Goal: Complete application form: Complete application form

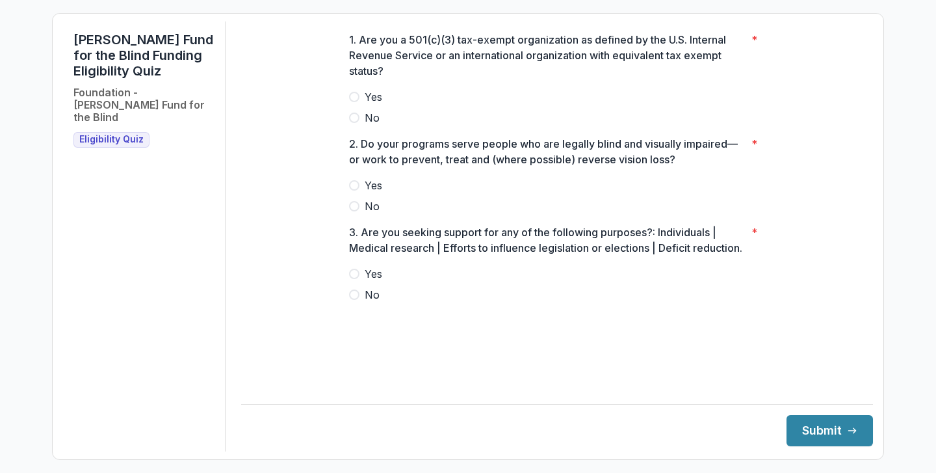
click at [361, 125] on label "No" at bounding box center [557, 118] width 416 height 16
click at [358, 279] on span at bounding box center [354, 273] width 10 height 10
click at [355, 211] on span at bounding box center [354, 206] width 10 height 10
click at [816, 429] on button "Submit" at bounding box center [830, 430] width 86 height 31
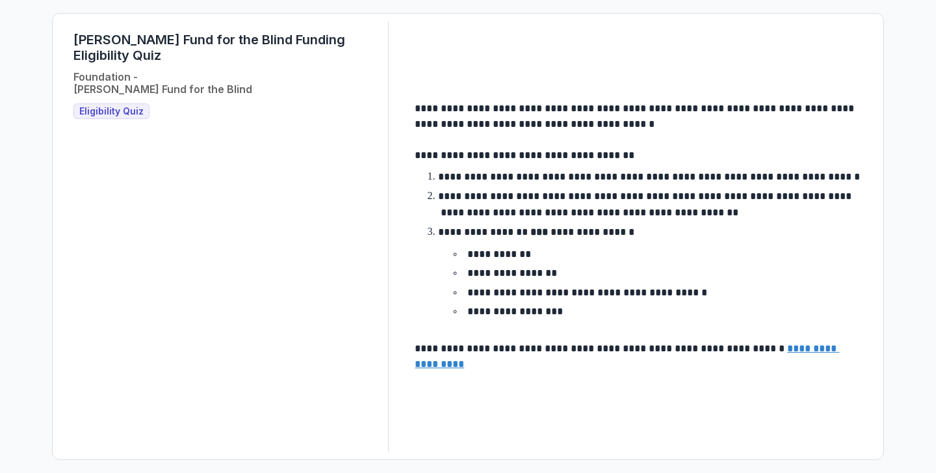
click at [109, 106] on span "Eligibility Quiz" at bounding box center [111, 111] width 64 height 11
click at [135, 105] on div "Lavelle Fund for the Blind Funding Eligibility Quiz Foundation - Lavelle Fund f…" at bounding box center [226, 236] width 326 height 430
click at [127, 106] on span "Eligibility Quiz" at bounding box center [111, 111] width 64 height 11
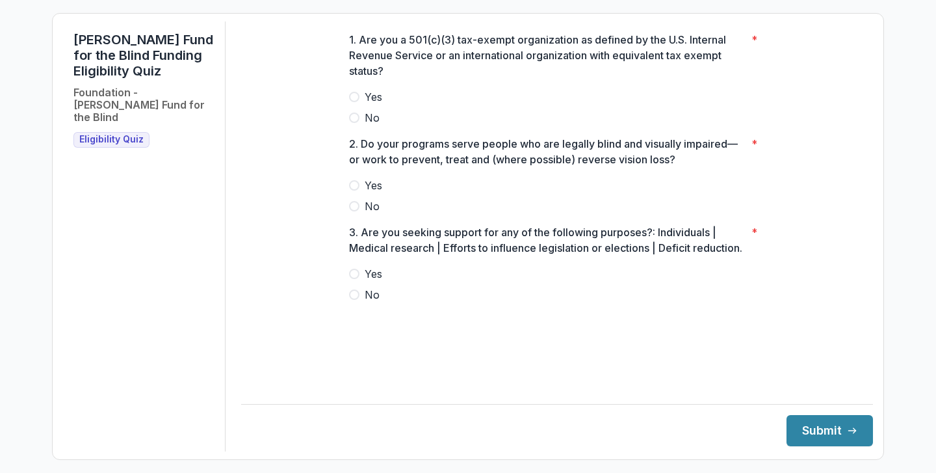
click at [361, 125] on label "No" at bounding box center [557, 118] width 416 height 16
click at [358, 190] on span at bounding box center [354, 185] width 10 height 10
click at [359, 281] on label "Yes" at bounding box center [557, 274] width 416 height 16
click at [803, 430] on button "Submit" at bounding box center [830, 430] width 86 height 31
click at [358, 123] on span at bounding box center [354, 117] width 10 height 10
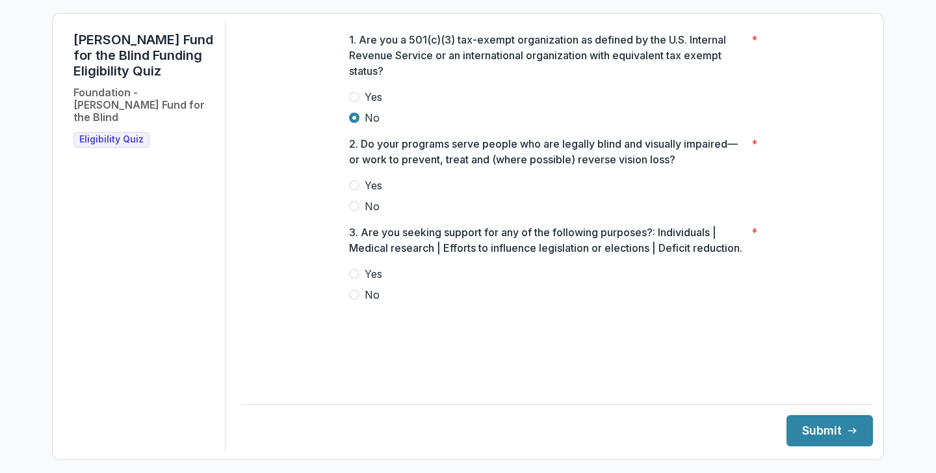
click at [358, 193] on label "Yes" at bounding box center [557, 185] width 416 height 16
click at [360, 281] on label "Yes" at bounding box center [557, 274] width 416 height 16
click at [789, 428] on button "Submit" at bounding box center [830, 430] width 86 height 31
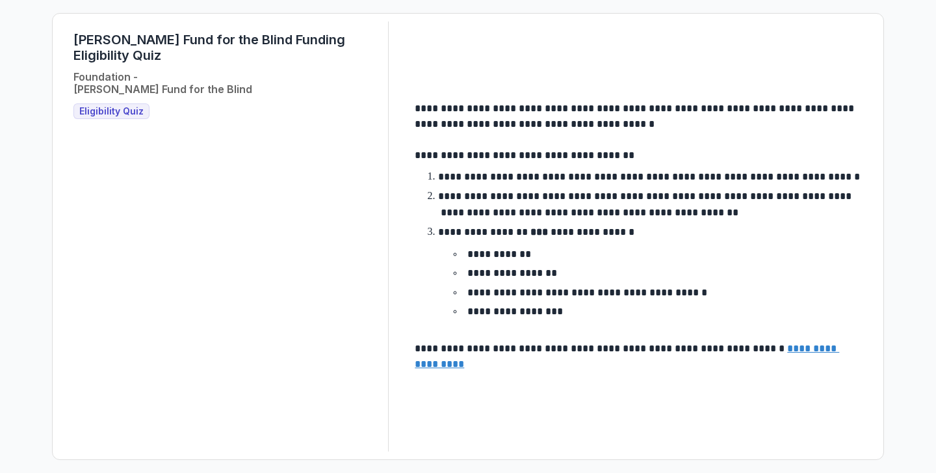
click at [452, 367] on u "**********" at bounding box center [627, 355] width 424 height 25
